Goal: Find specific page/section: Find specific page/section

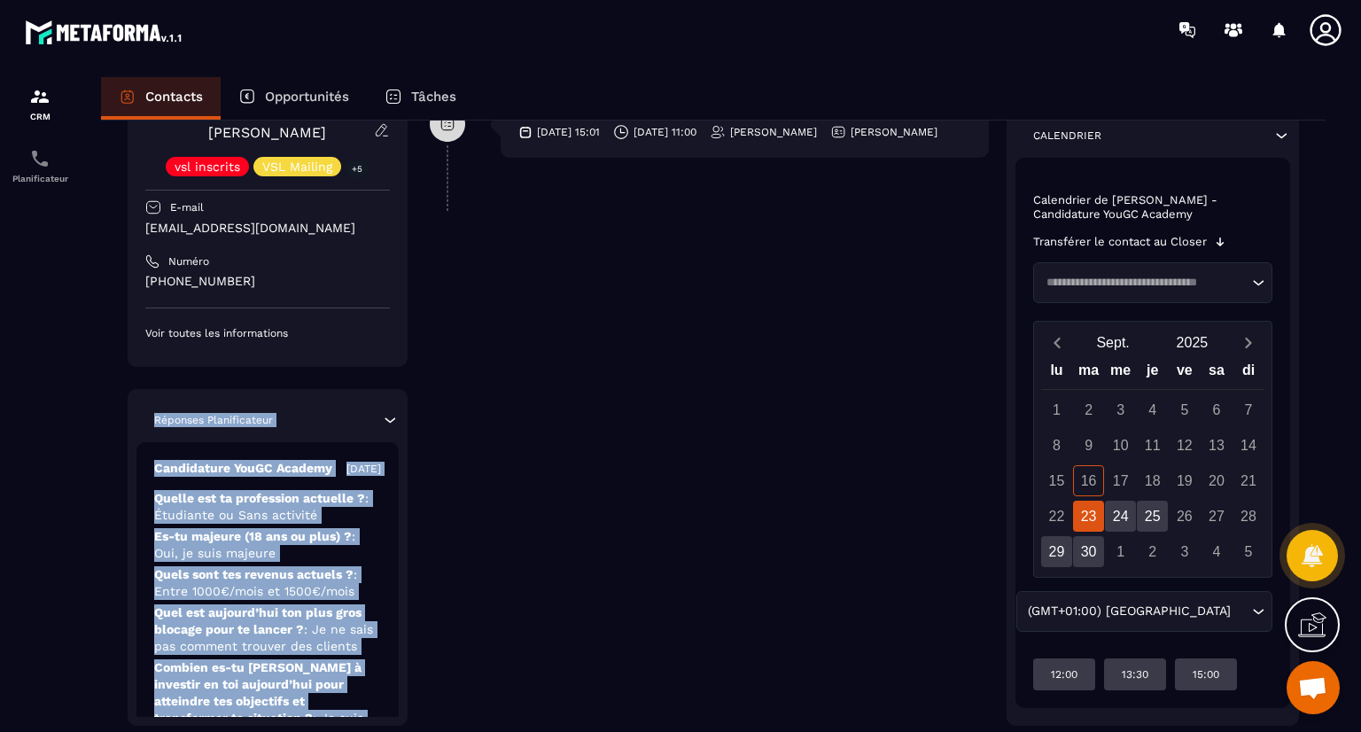
scroll to position [536, 0]
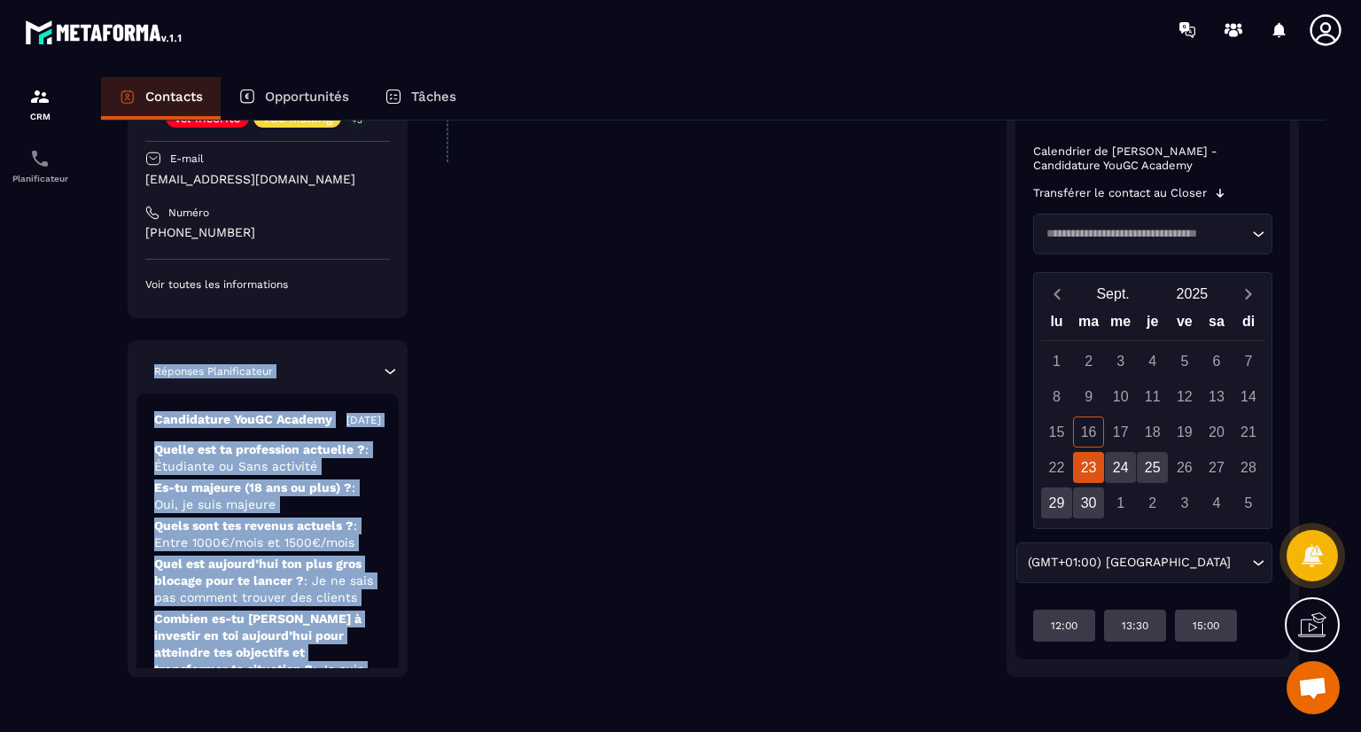
drag, startPoint x: 306, startPoint y: 497, endPoint x: 323, endPoint y: 735, distance: 238.1
click at [323, 731] on html "CRM Planificateur Contacts Opportunités Tâches Revenir aux contacts Responsable…" at bounding box center [680, 366] width 1361 height 732
click at [323, 653] on p "Combien es-tu [PERSON_NAME] à investir en toi aujourd’hui pour atteindre tes ob…" at bounding box center [267, 653] width 227 height 84
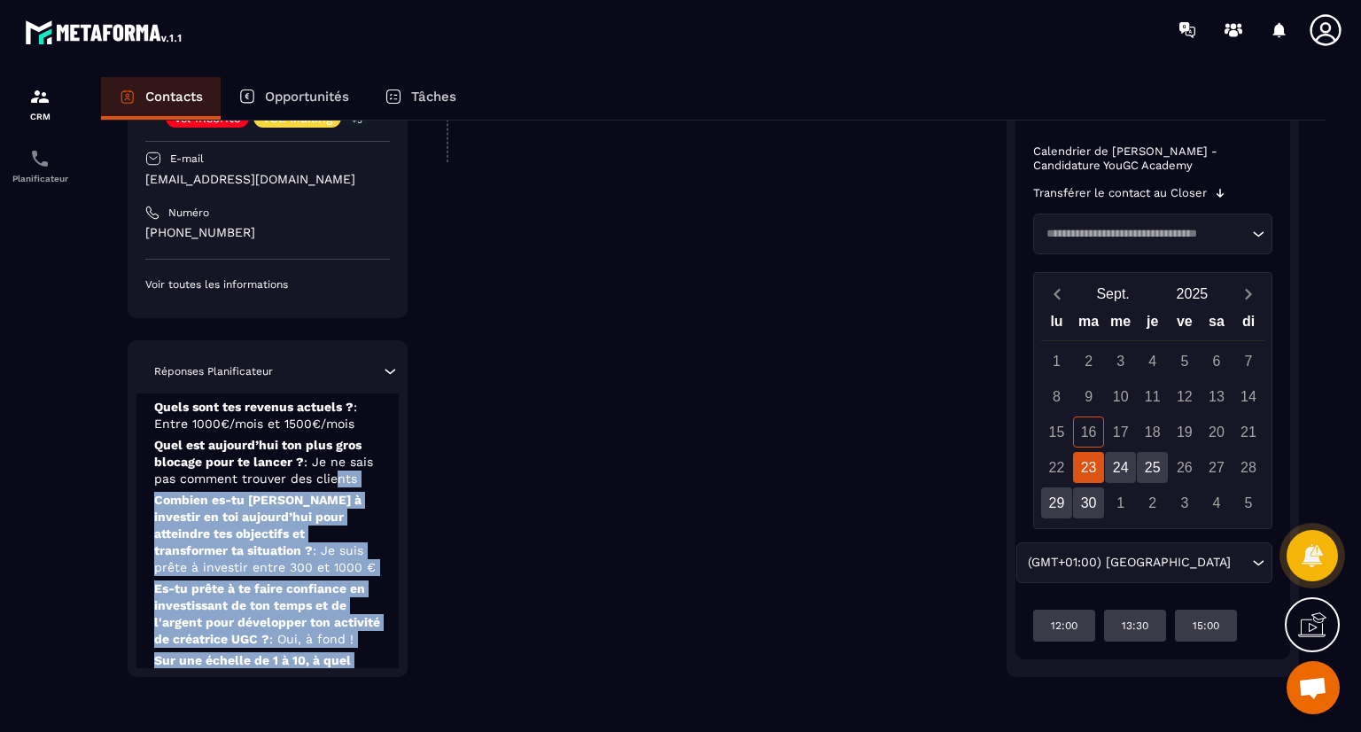
scroll to position [200, 0]
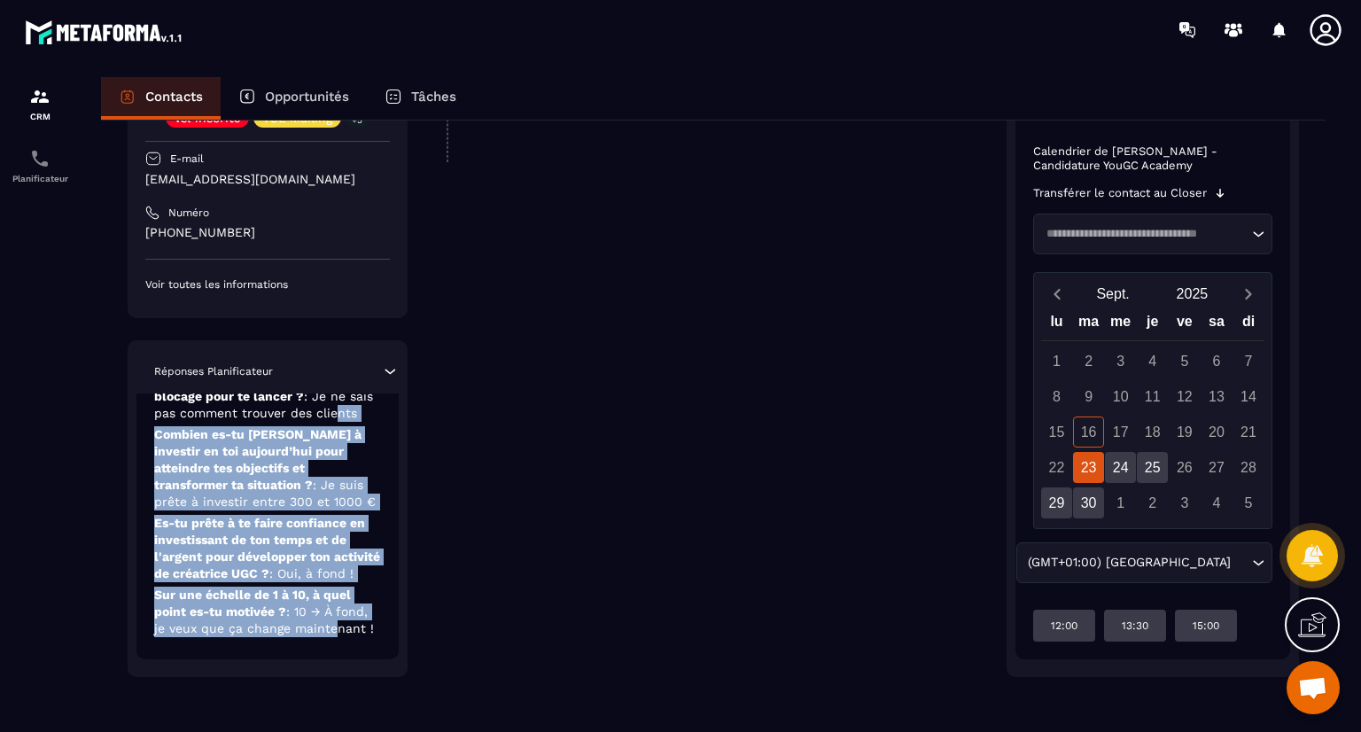
drag, startPoint x: 333, startPoint y: 606, endPoint x: 333, endPoint y: 665, distance: 59.4
click at [333, 665] on div "Candidature YouGC Academy [DATE] Quelle est ta profession actuelle ? : Étudiant…" at bounding box center [267, 530] width 262 height 275
click at [325, 593] on p "Sur une échelle de 1 à 10, à quel point es-tu motivée ? : 10 → À fond, je veux …" at bounding box center [267, 612] width 227 height 51
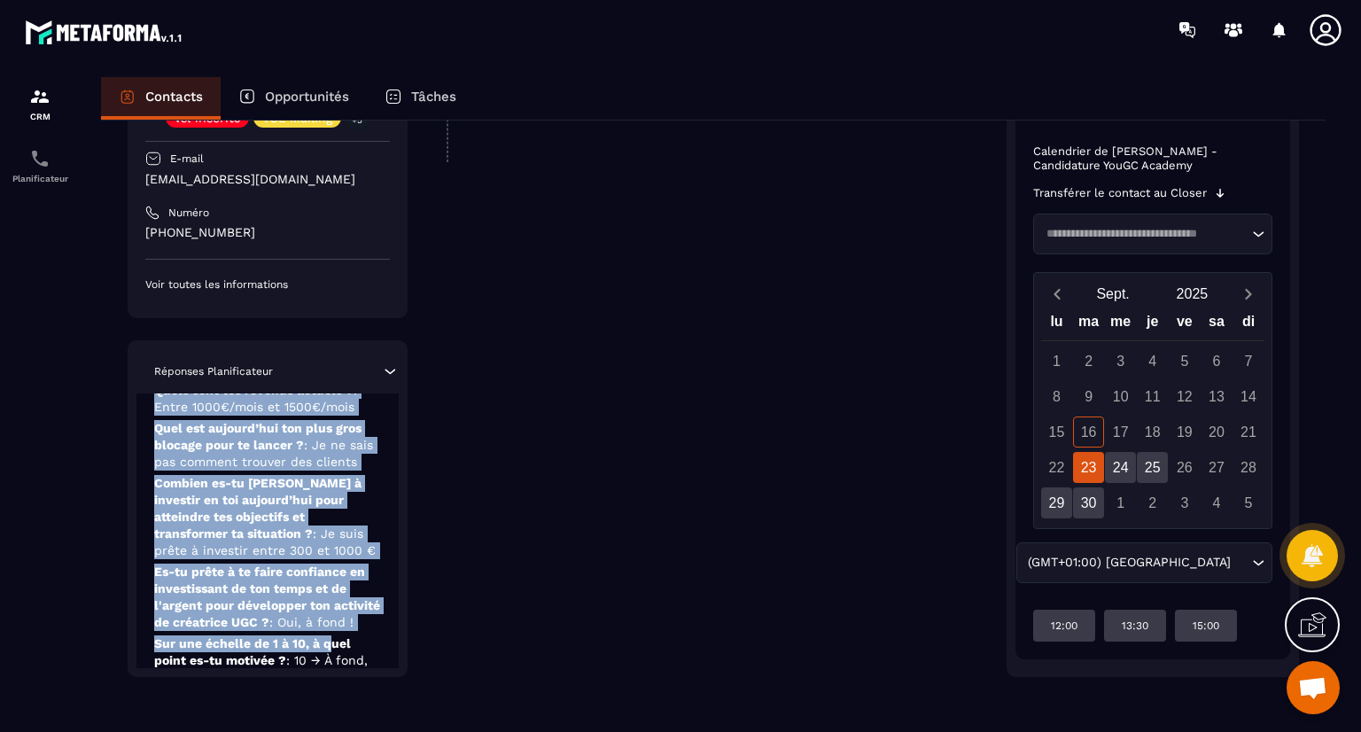
scroll to position [0, 0]
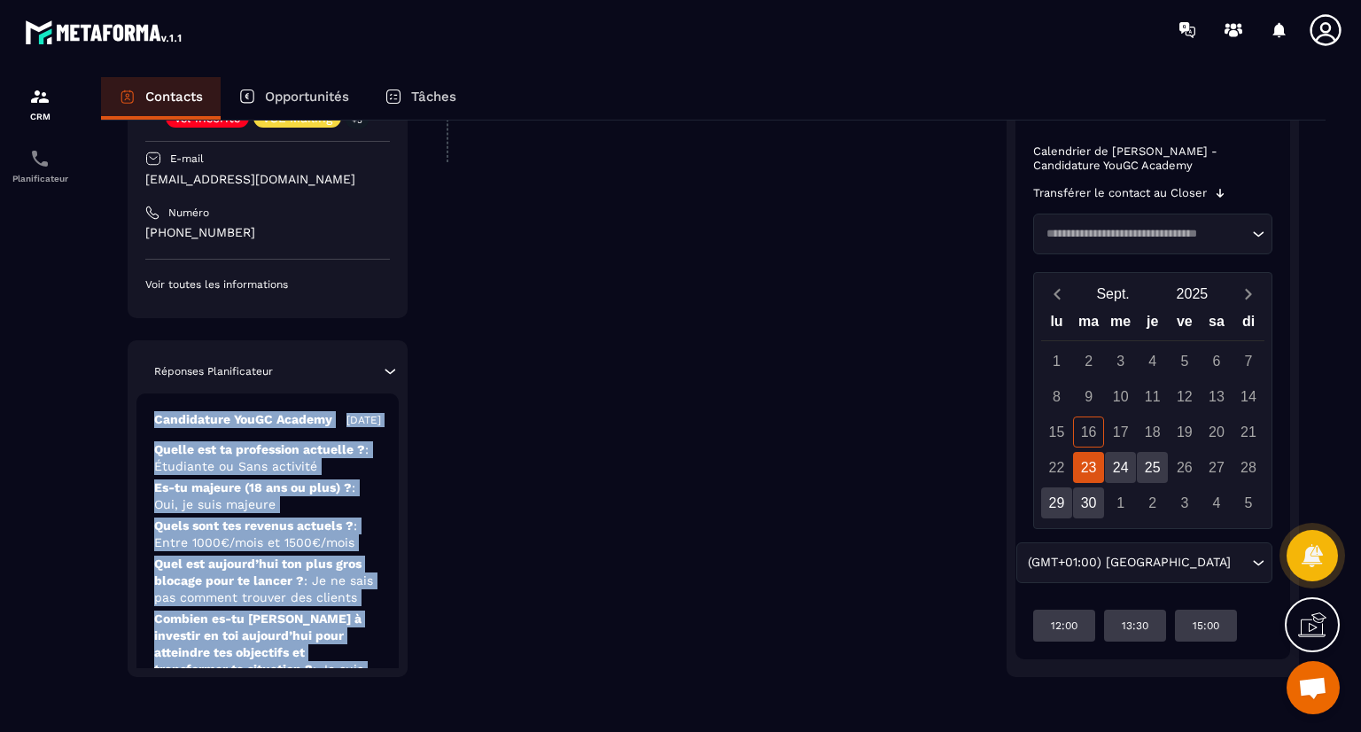
drag, startPoint x: 326, startPoint y: 581, endPoint x: 347, endPoint y: 359, distance: 223.4
click at [347, 359] on div "Réponses Planificateur Candidature YouGC Academy [DATE] Quelle est ta professio…" at bounding box center [268, 508] width 280 height 337
click at [292, 413] on p "Candidature YouGC Academy" at bounding box center [243, 419] width 178 height 17
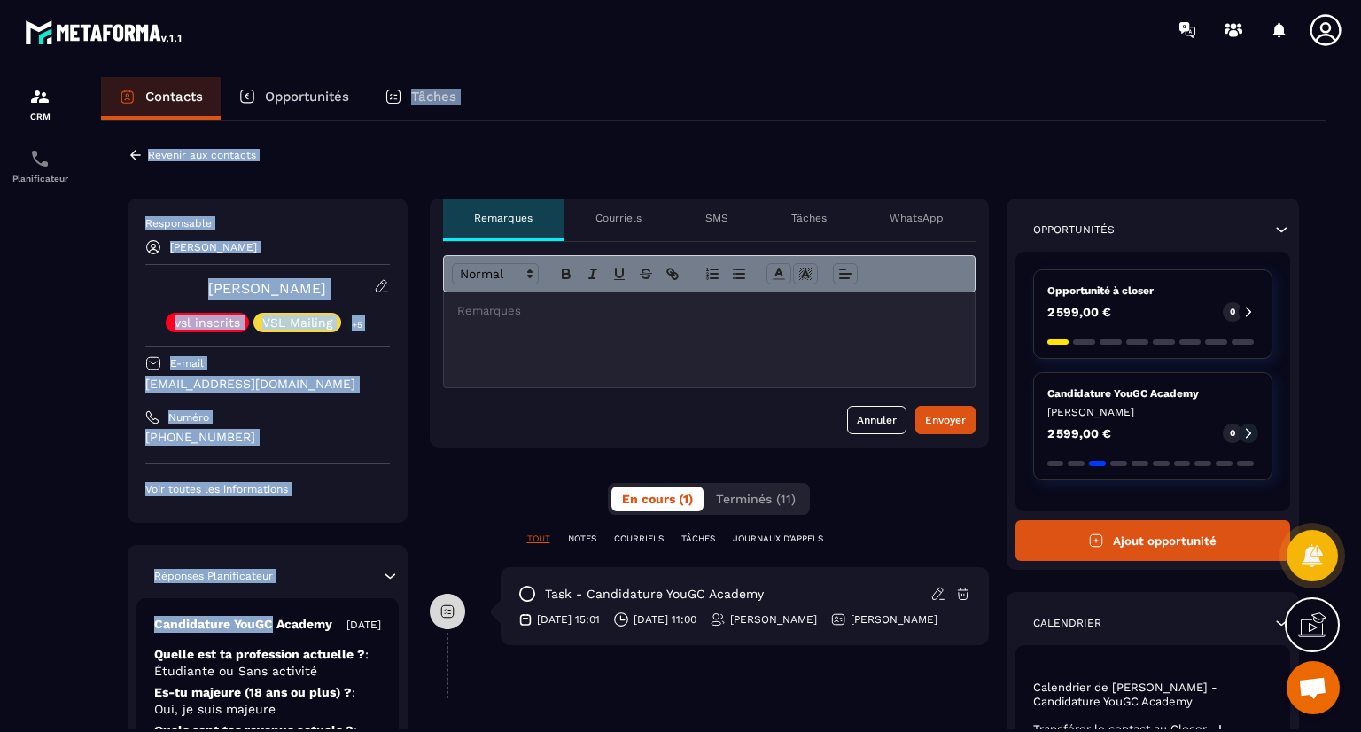
drag, startPoint x: 292, startPoint y: 413, endPoint x: 411, endPoint y: 107, distance: 328.3
click at [411, 107] on div "Contacts Opportunités Tâches Revenir aux contacts Responsable Najoua Fouillat […" at bounding box center [713, 421] width 1260 height 688
click at [577, 129] on div "Revenir aux contacts Responsable Najoua Fouillat [PERSON_NAME] vsl inscrits VSL…" at bounding box center [713, 694] width 1225 height 1146
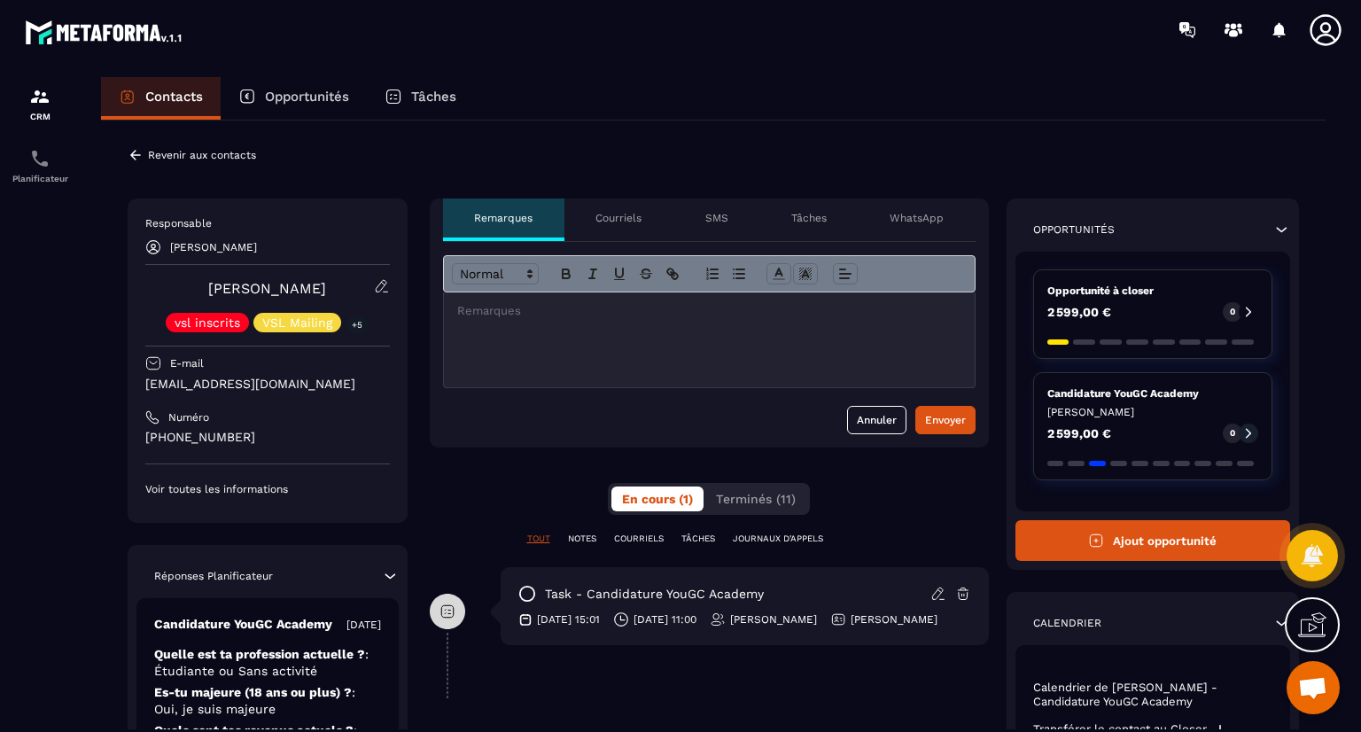
click at [141, 158] on icon at bounding box center [136, 155] width 16 height 16
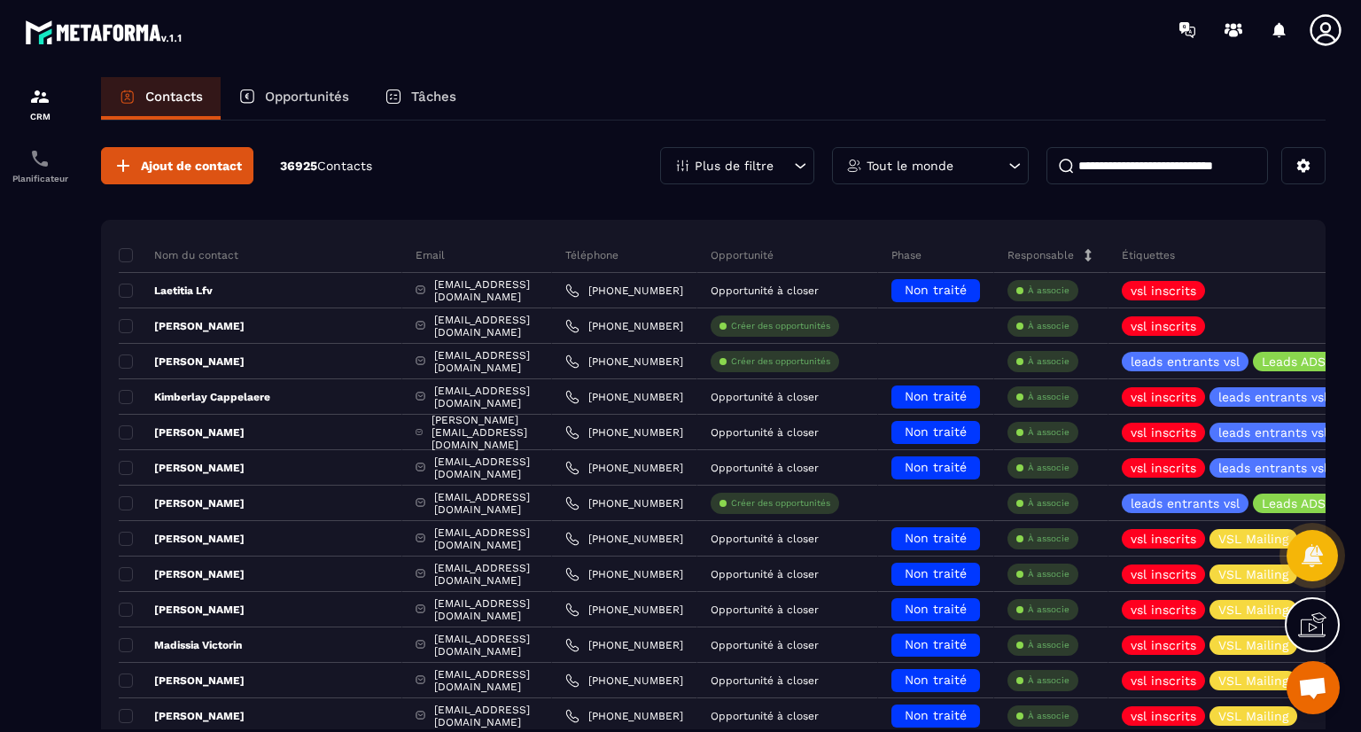
click at [1132, 160] on input at bounding box center [1157, 165] width 222 height 37
paste input "**********"
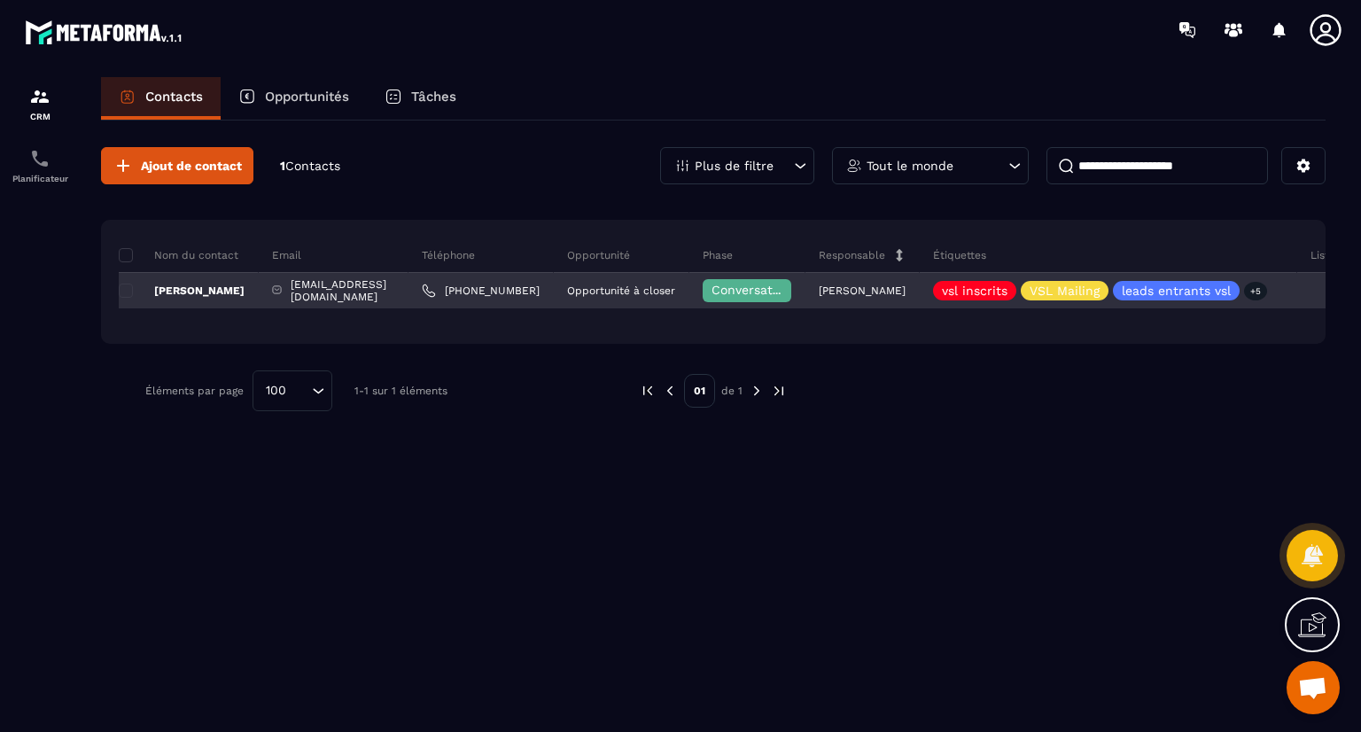
type input "**********"
click at [213, 286] on p "[PERSON_NAME]" at bounding box center [182, 291] width 126 height 14
